Goal: Transaction & Acquisition: Purchase product/service

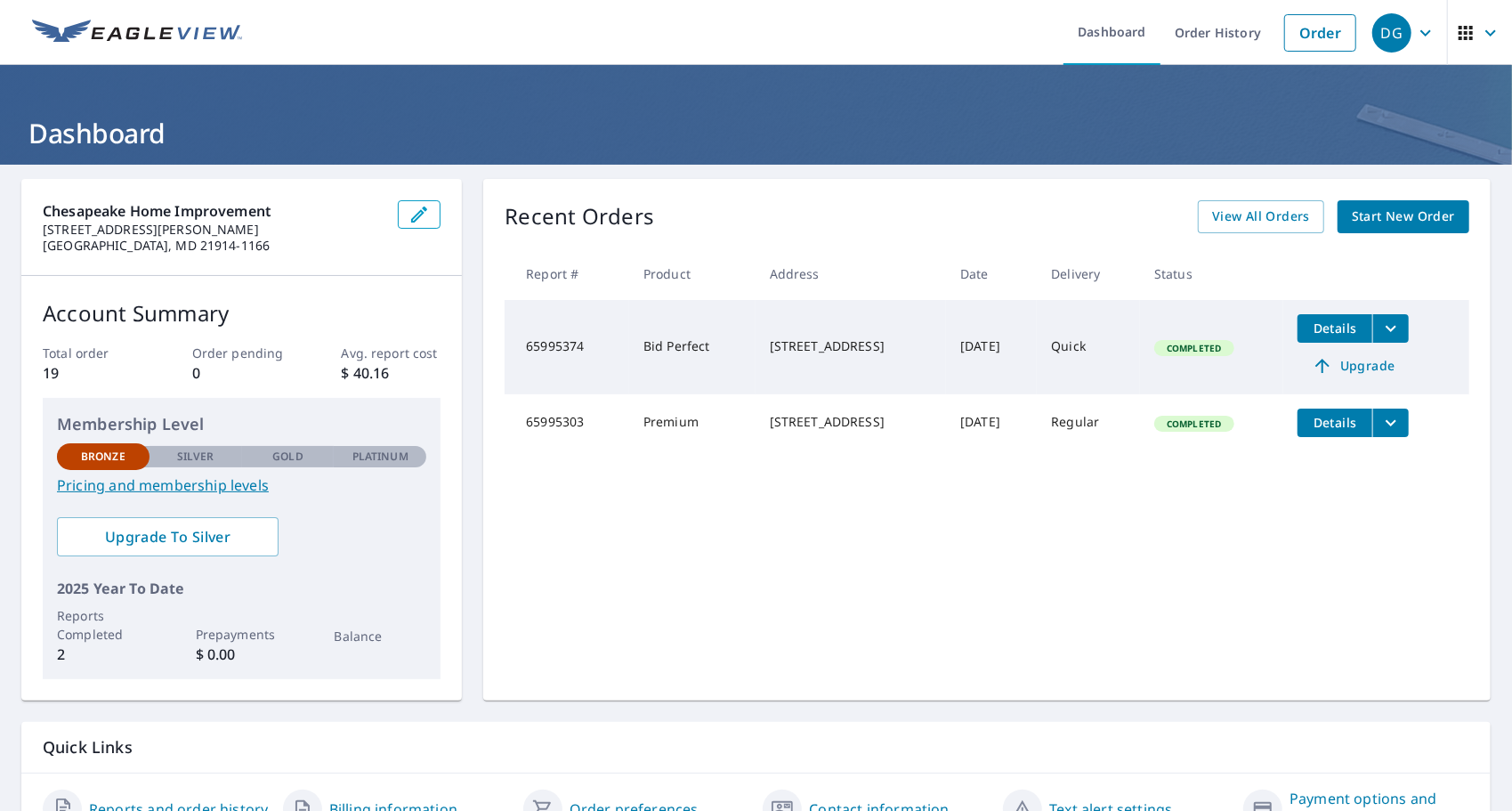
click at [1386, 210] on span "Start New Order" at bounding box center [1404, 216] width 103 height 22
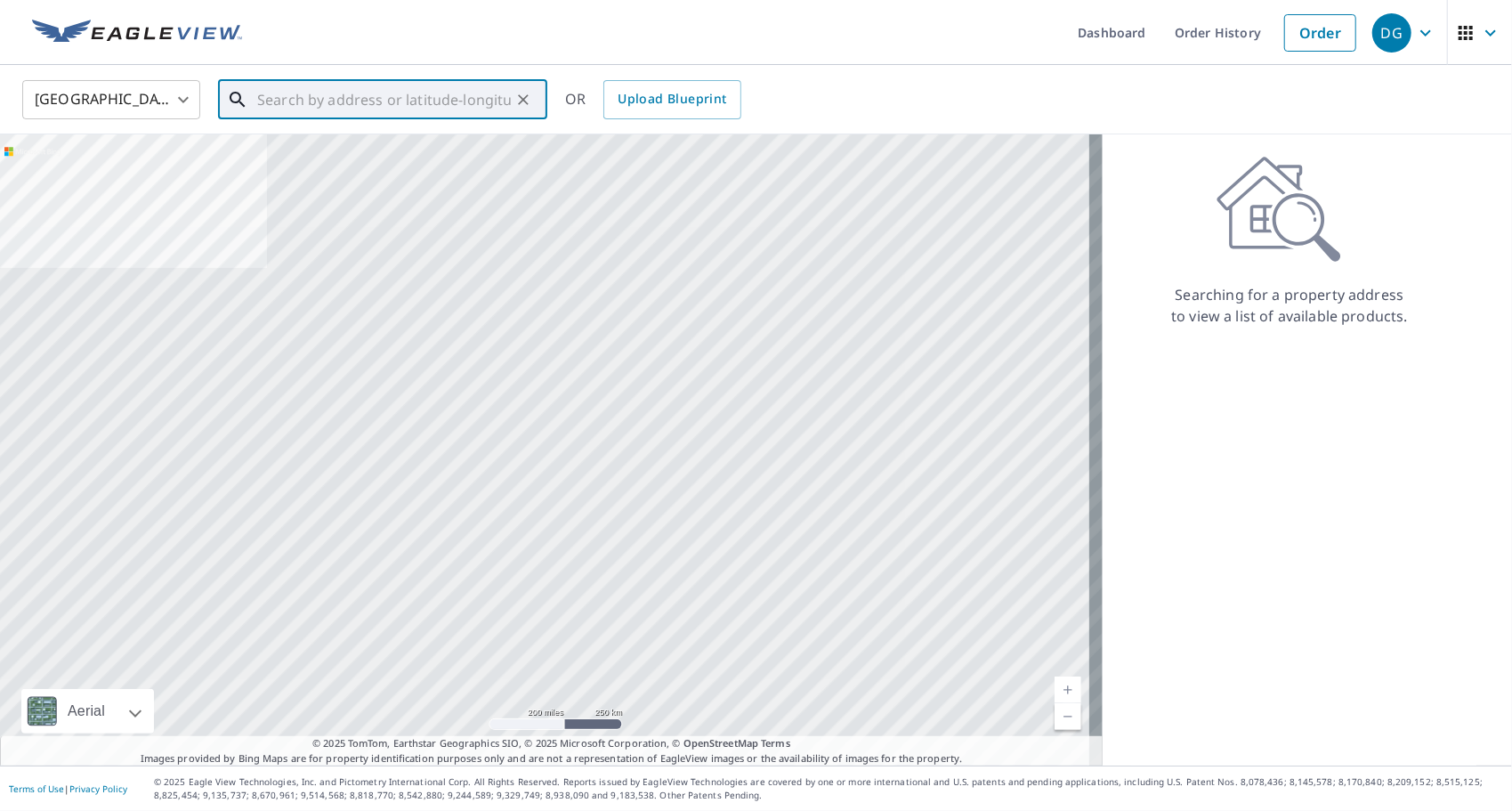
click at [298, 99] on input "text" at bounding box center [384, 99] width 254 height 50
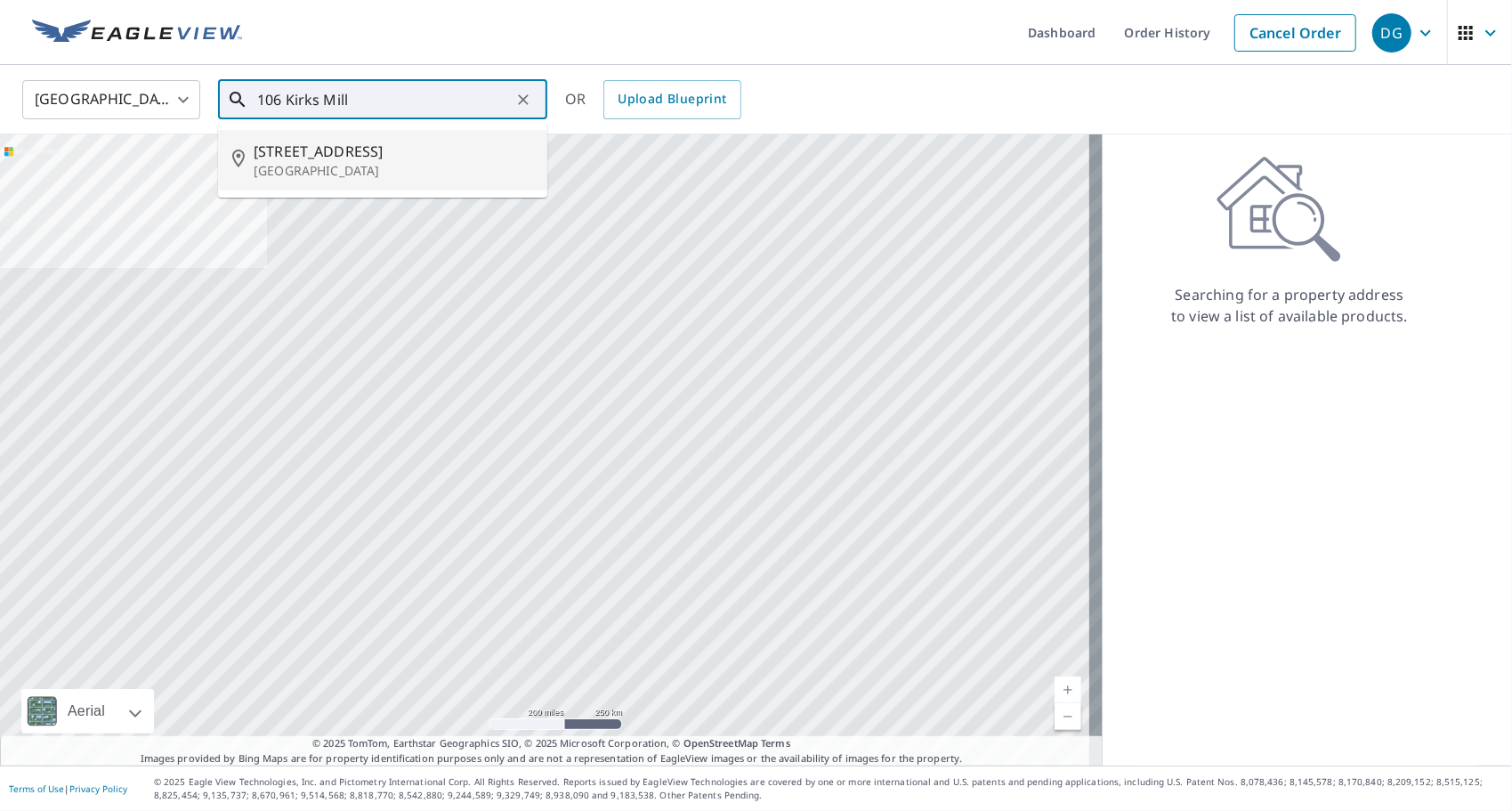
click at [299, 155] on span "[STREET_ADDRESS]" at bounding box center [394, 152] width 280 height 22
type input "[STREET_ADDRESS]"
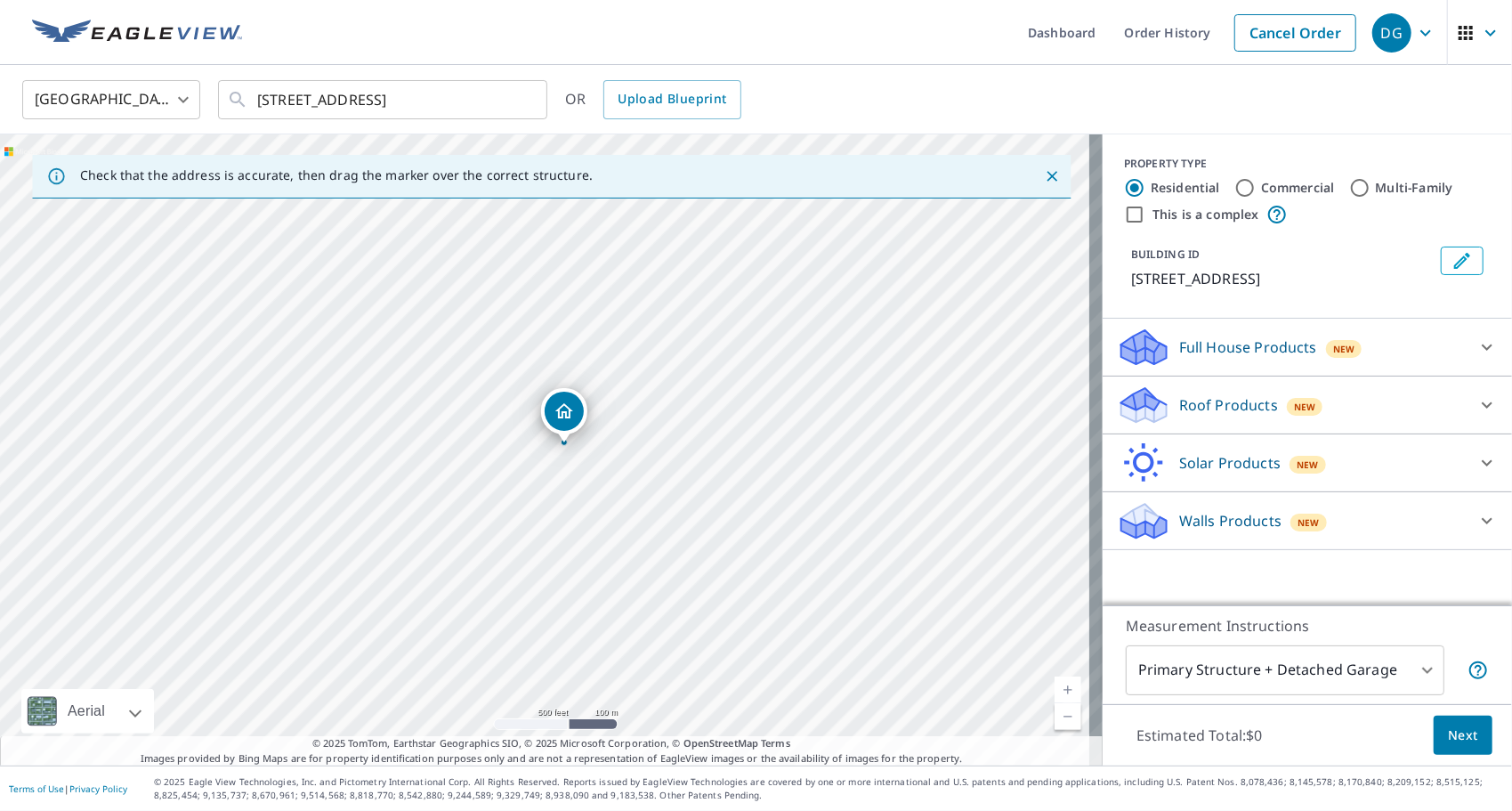
click at [1418, 671] on body "DG DG Dashboard Order History Cancel Order DG [GEOGRAPHIC_DATA] [GEOGRAPHIC_DAT…" at bounding box center [756, 405] width 1512 height 811
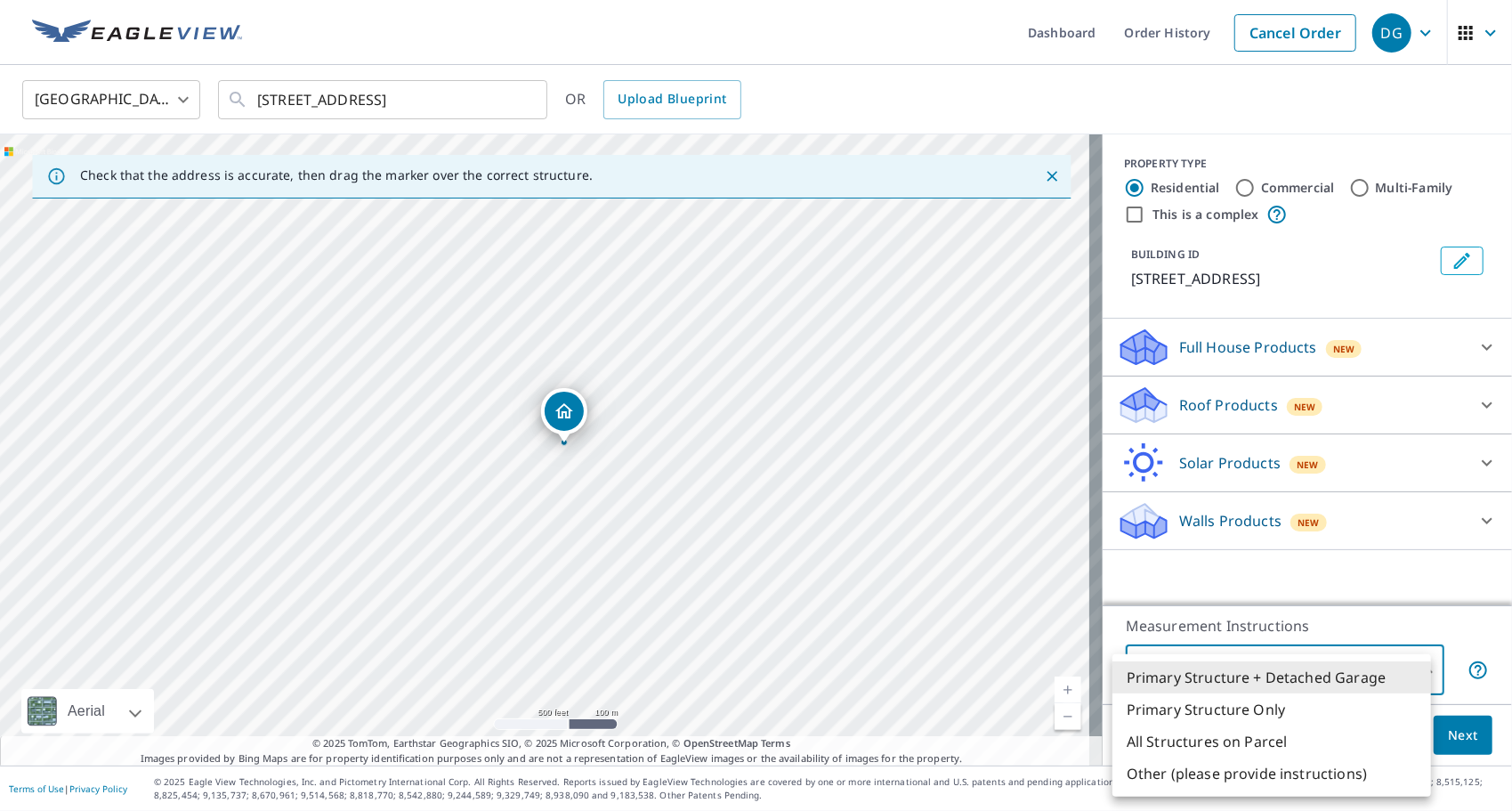
click at [1192, 712] on li "Primary Structure Only" at bounding box center [1272, 709] width 319 height 32
type input "2"
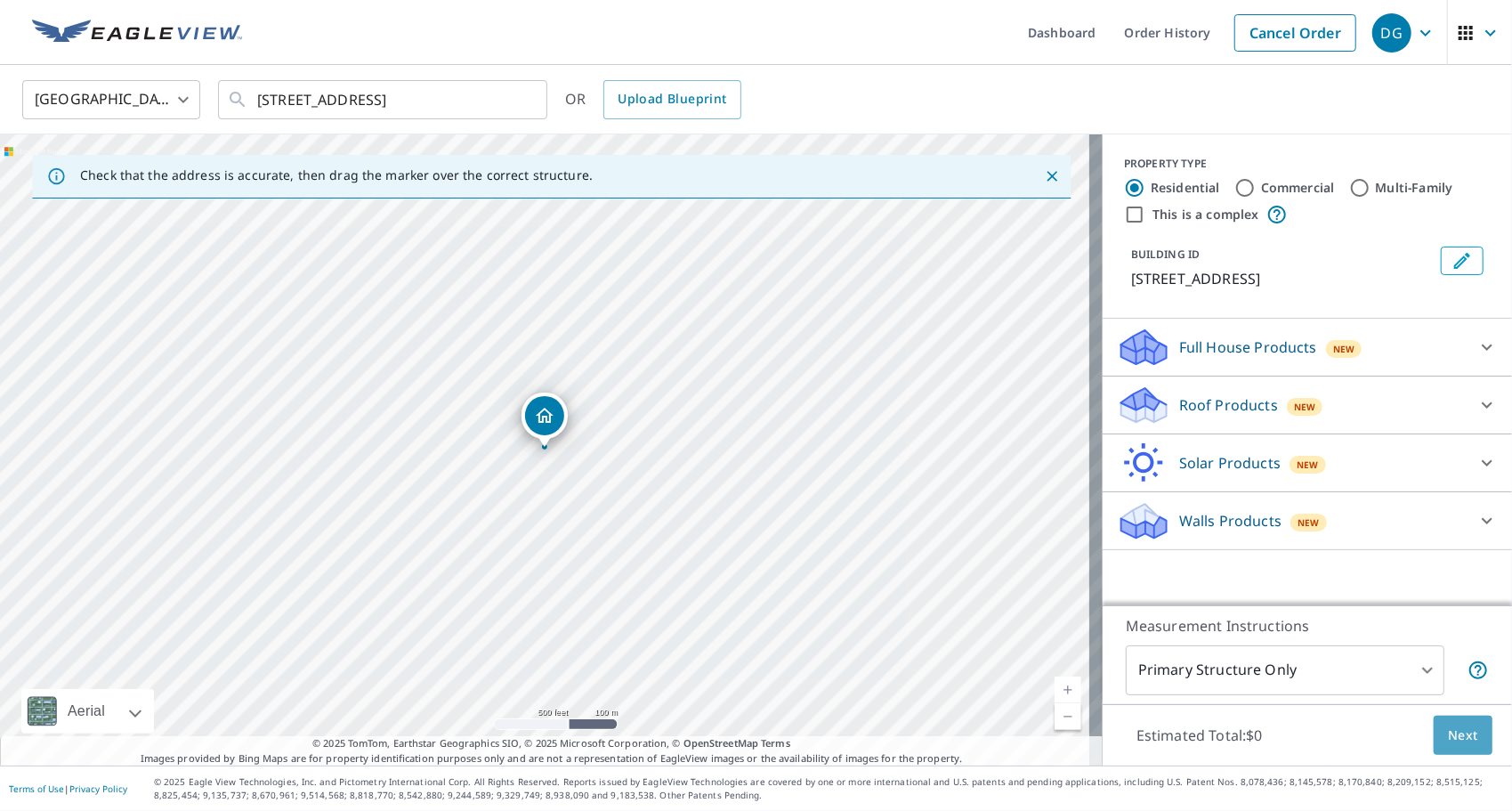
click at [1448, 734] on span "Next" at bounding box center [1463, 736] width 30 height 22
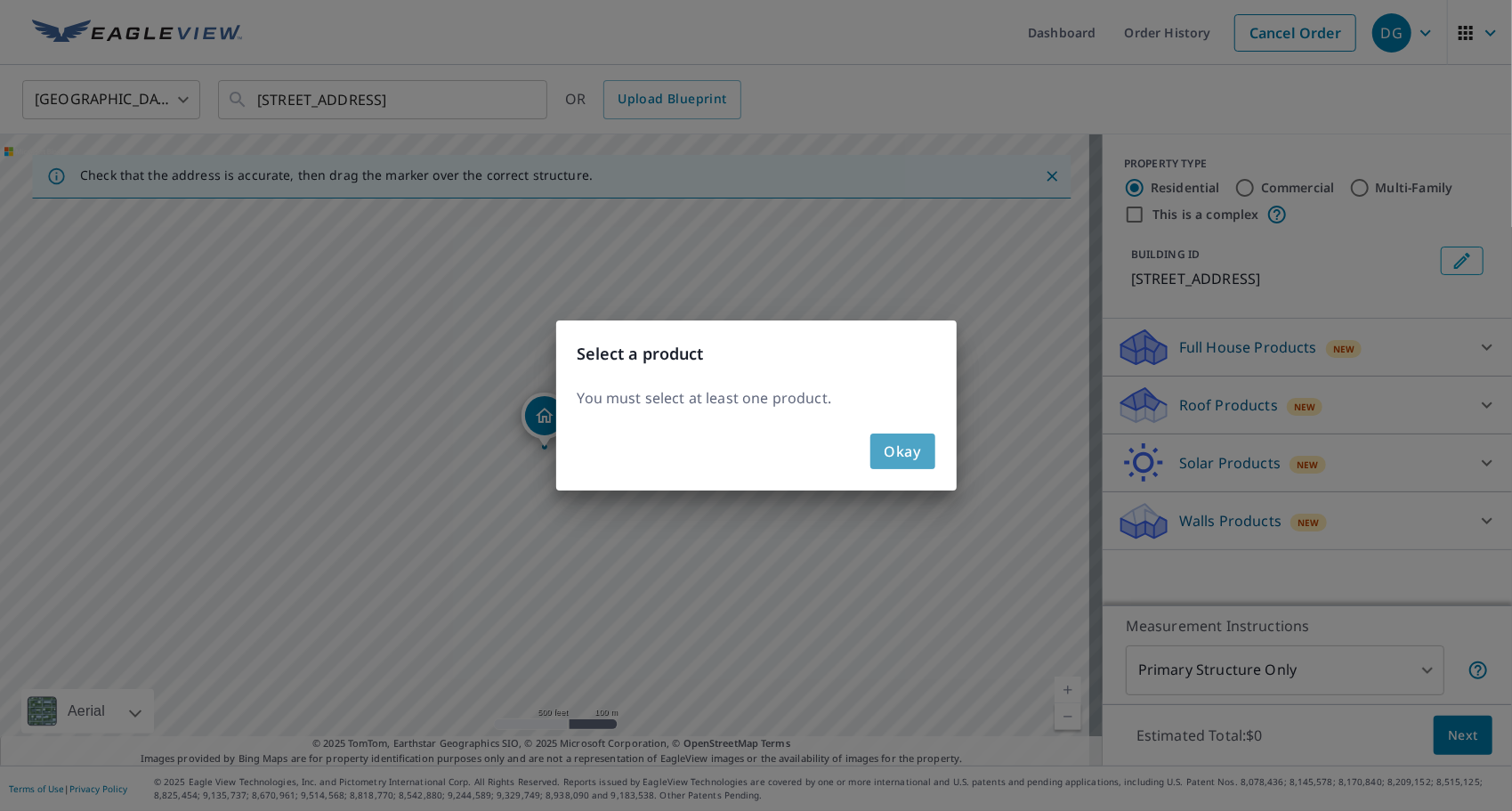
click at [900, 454] on span "Okay" at bounding box center [902, 451] width 37 height 25
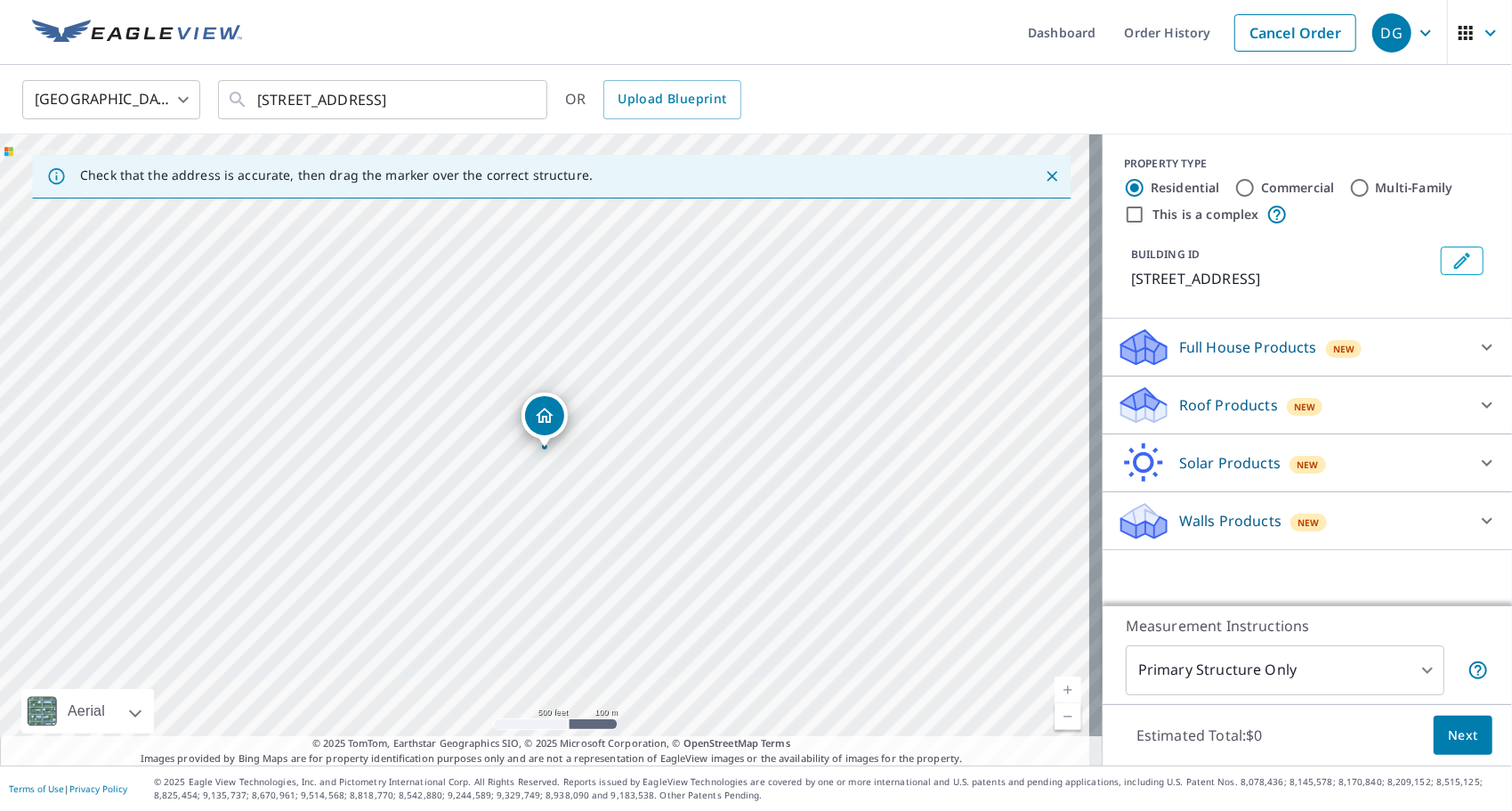
click at [1201, 404] on p "Roof Products" at bounding box center [1229, 405] width 99 height 22
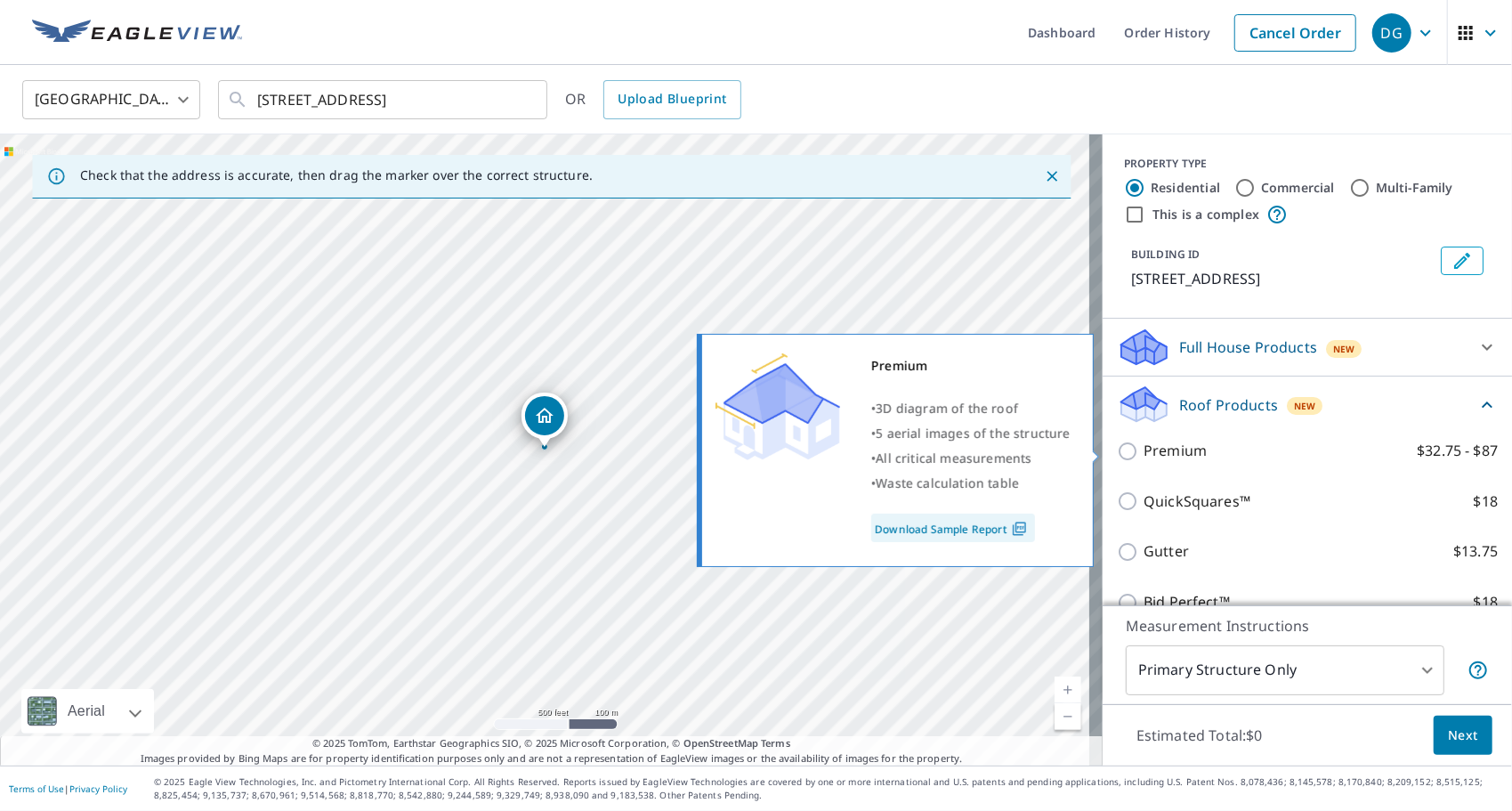
scroll to position [144, 0]
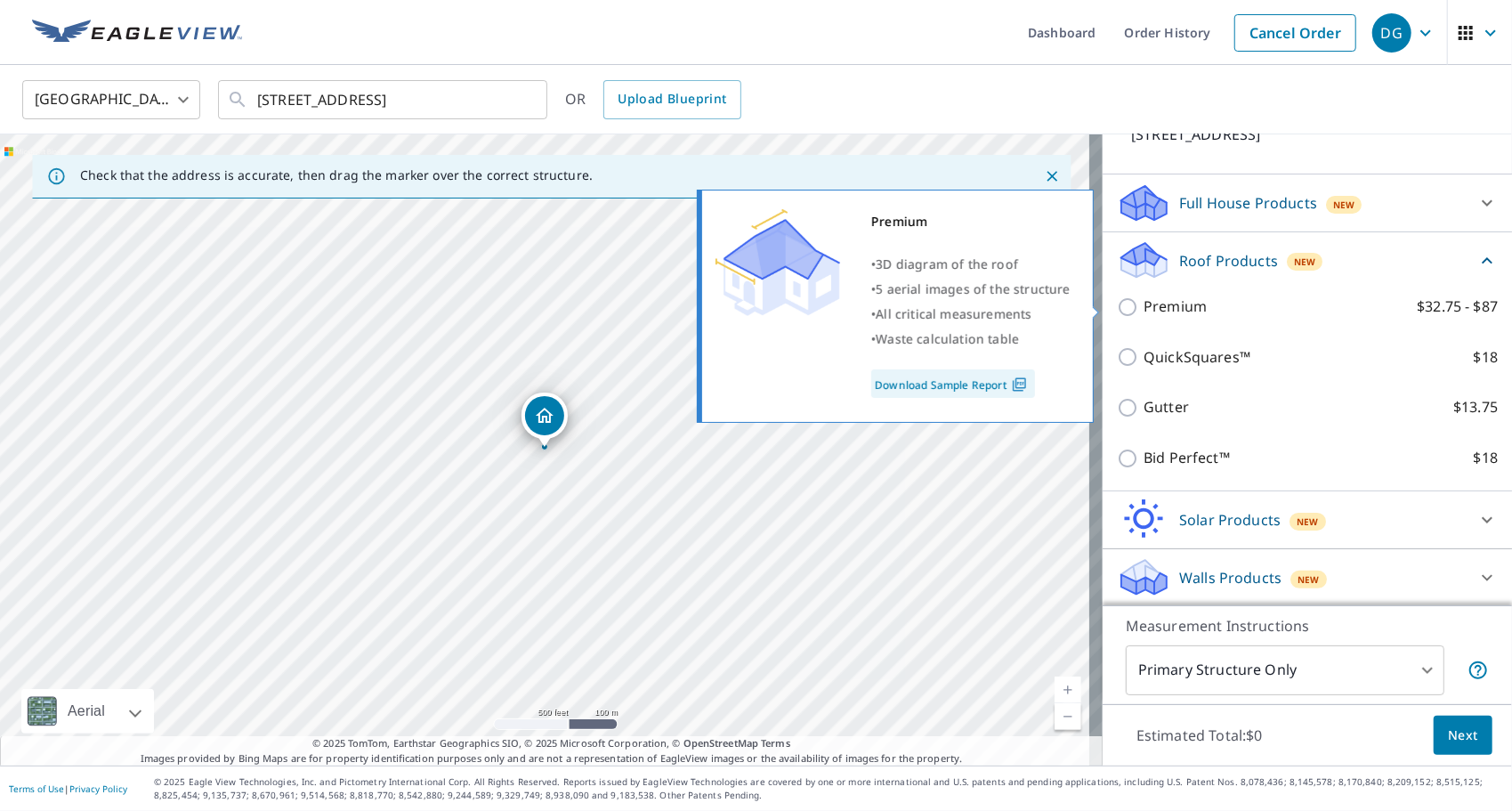
click at [1117, 306] on input "Premium $32.75 - $87" at bounding box center [1130, 308] width 27 height 22
checkbox input "true"
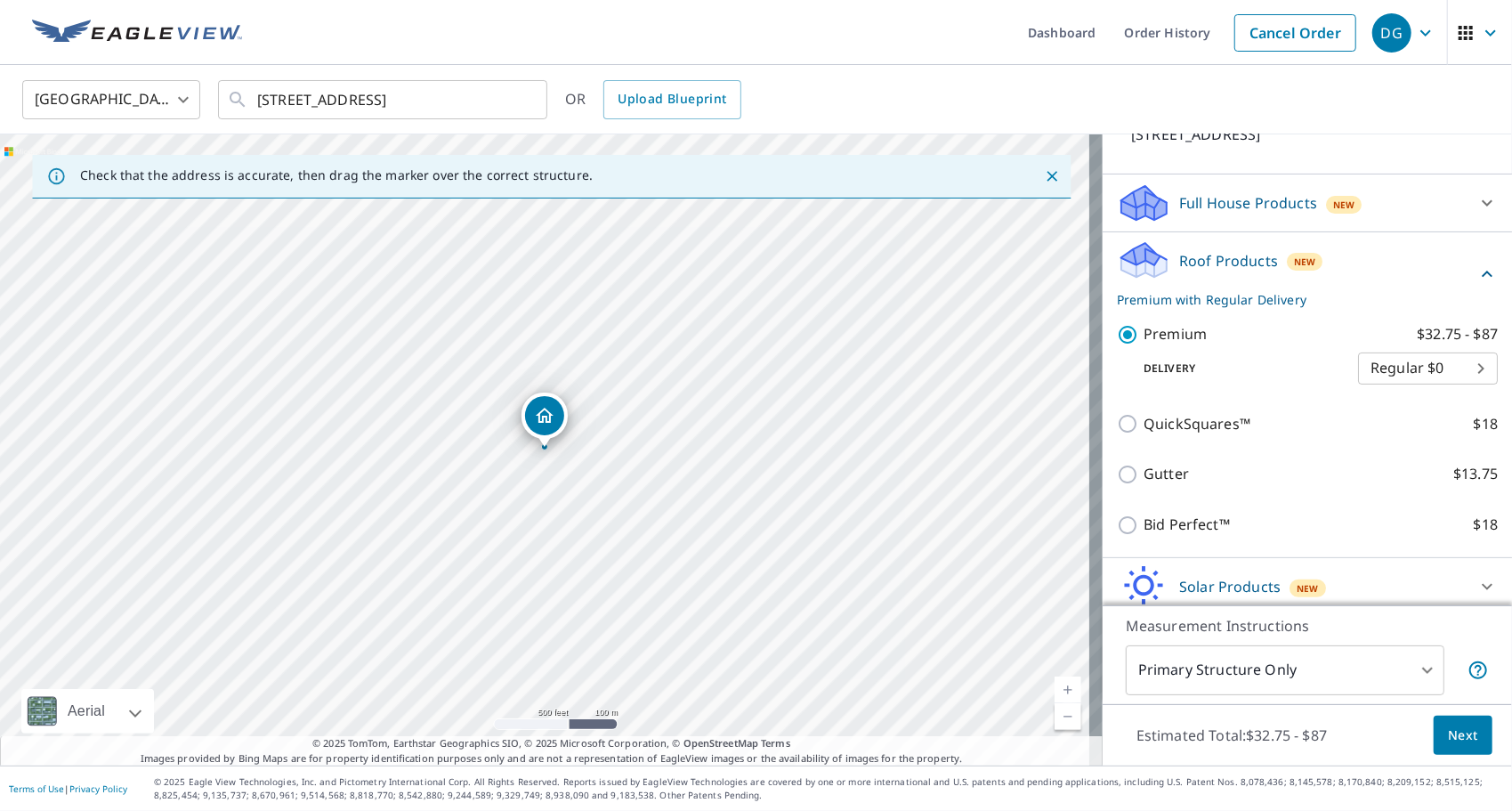
click at [1457, 738] on span "Next" at bounding box center [1463, 736] width 30 height 22
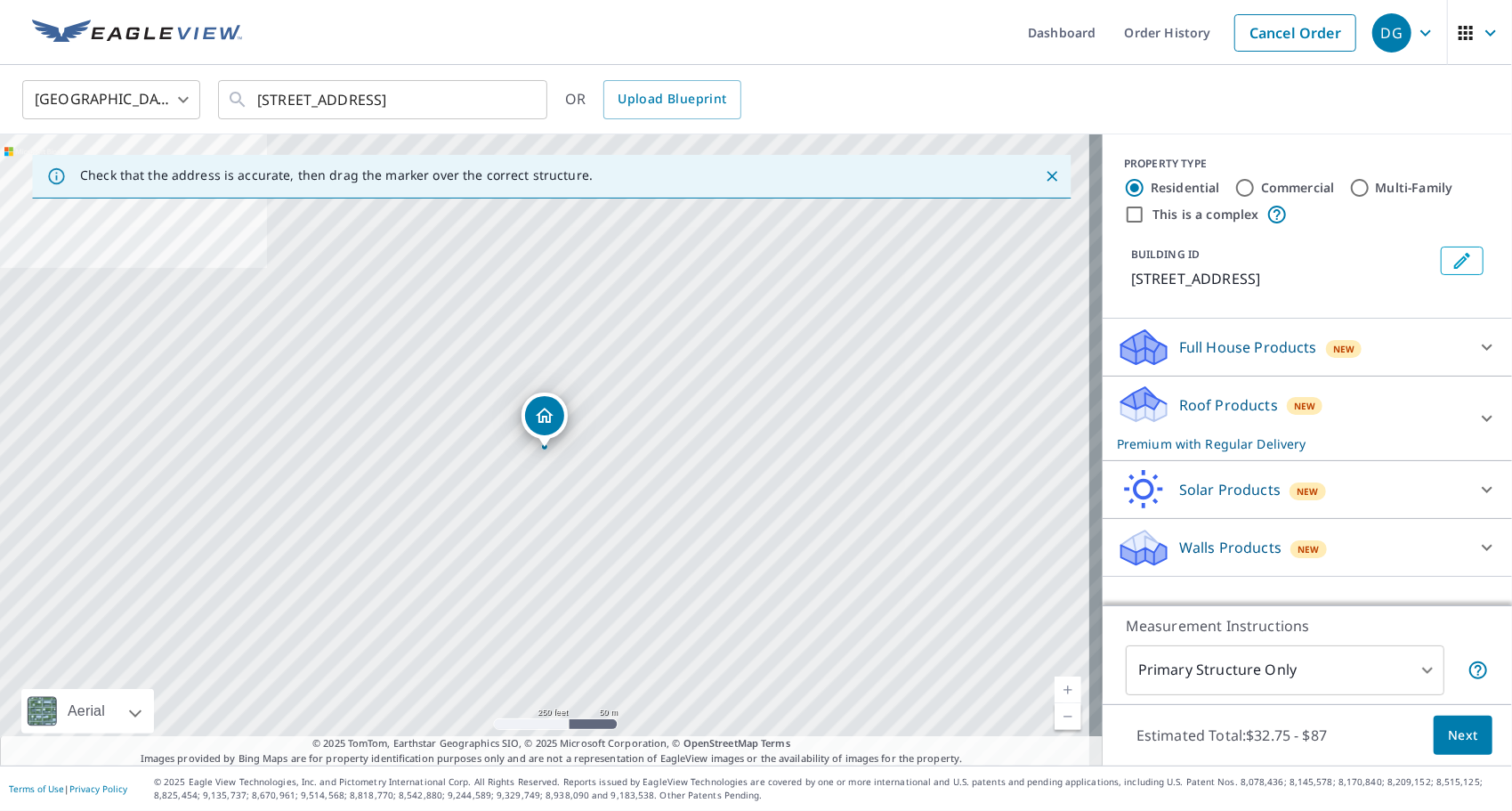
click at [1241, 347] on p "Full House Products" at bounding box center [1248, 347] width 138 height 22
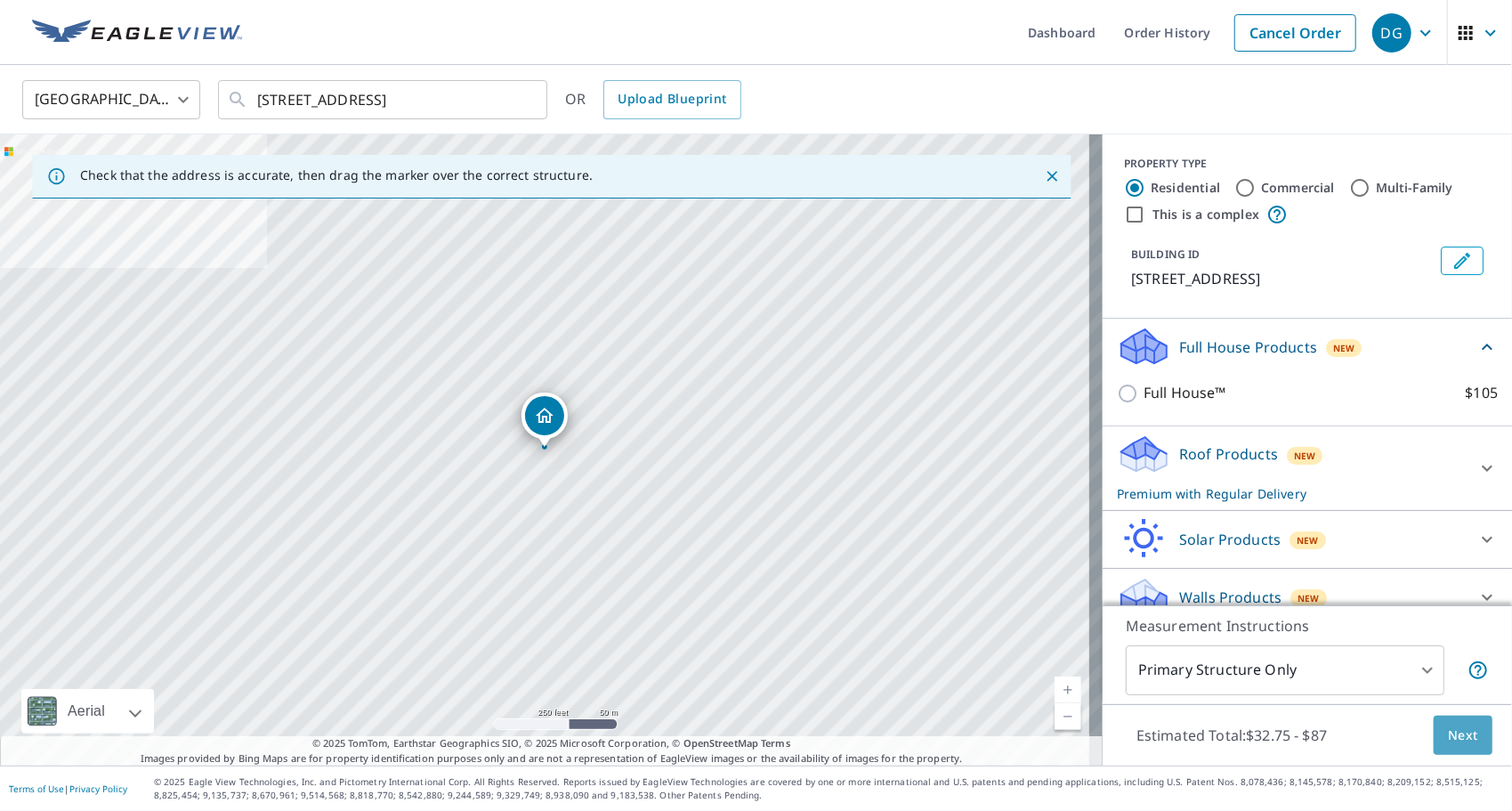
click at [1448, 734] on span "Next" at bounding box center [1463, 736] width 30 height 22
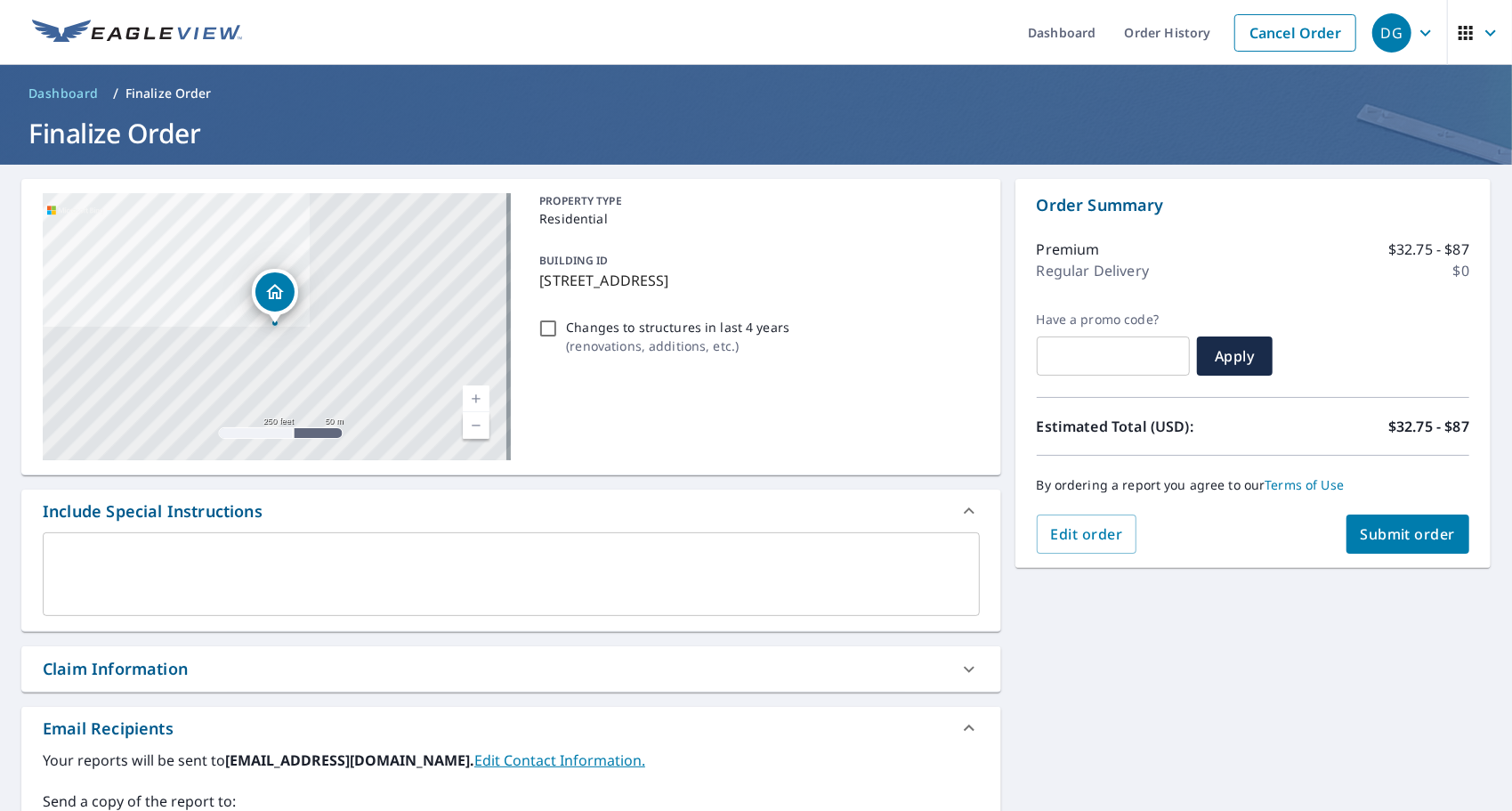
scroll to position [307, 0]
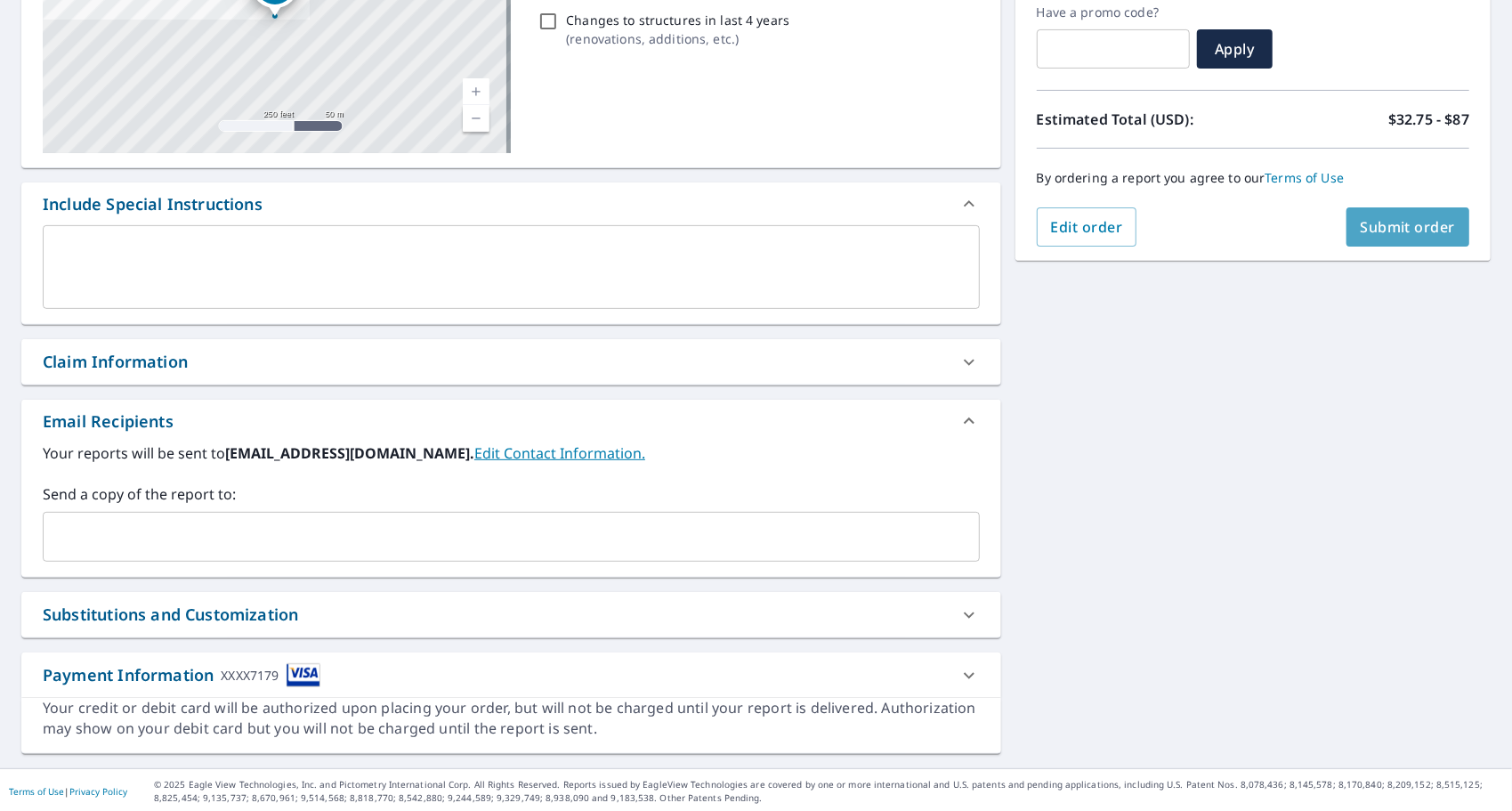
click at [1376, 227] on span "Submit order" at bounding box center [1409, 227] width 95 height 20
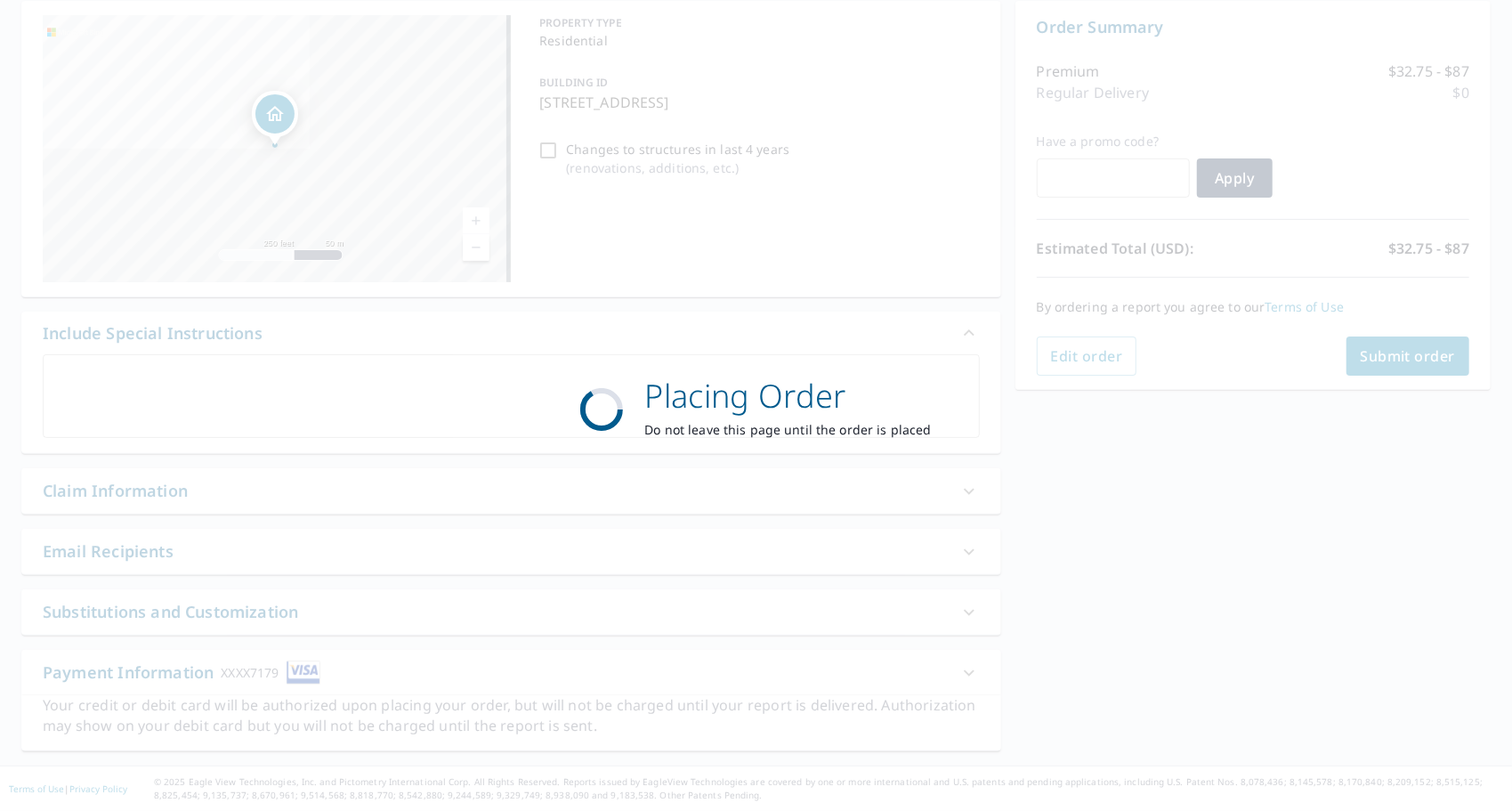
scroll to position [176, 0]
